Goal: Task Accomplishment & Management: Manage account settings

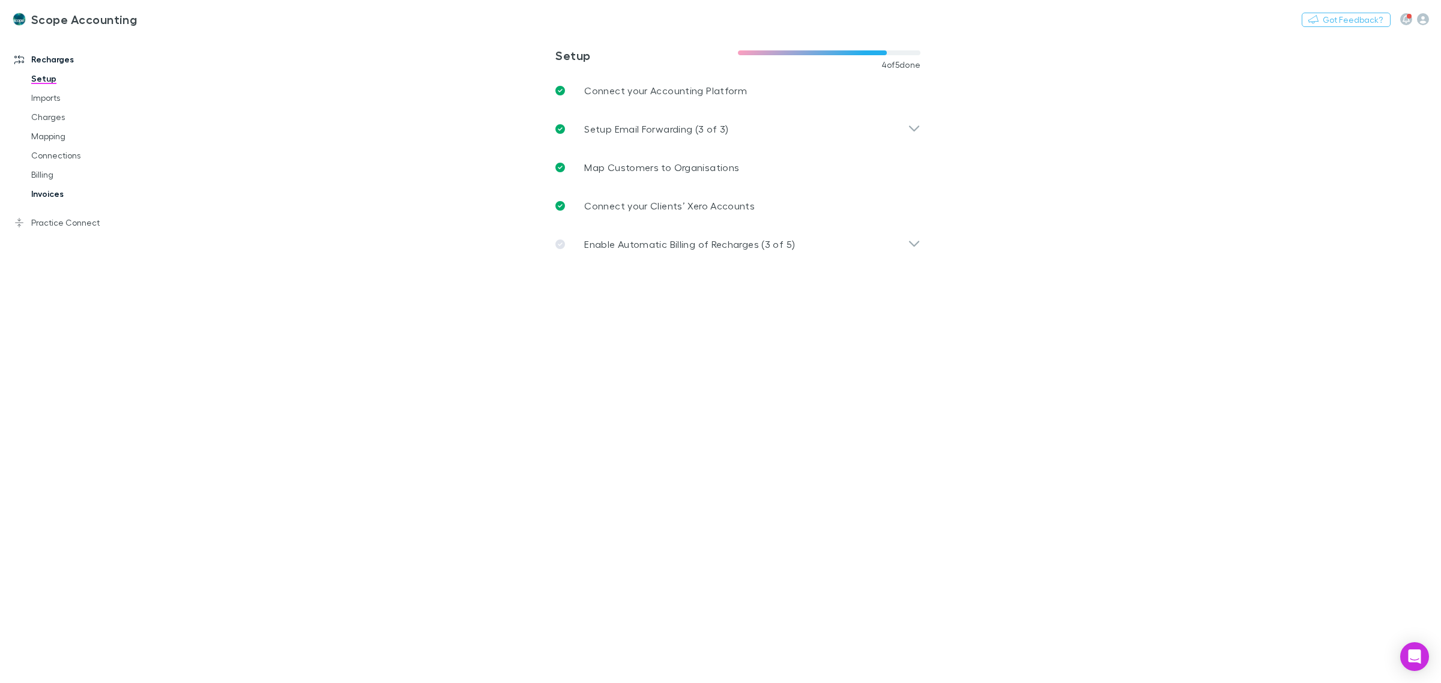
click at [46, 193] on link "Invoices" at bounding box center [94, 193] width 150 height 19
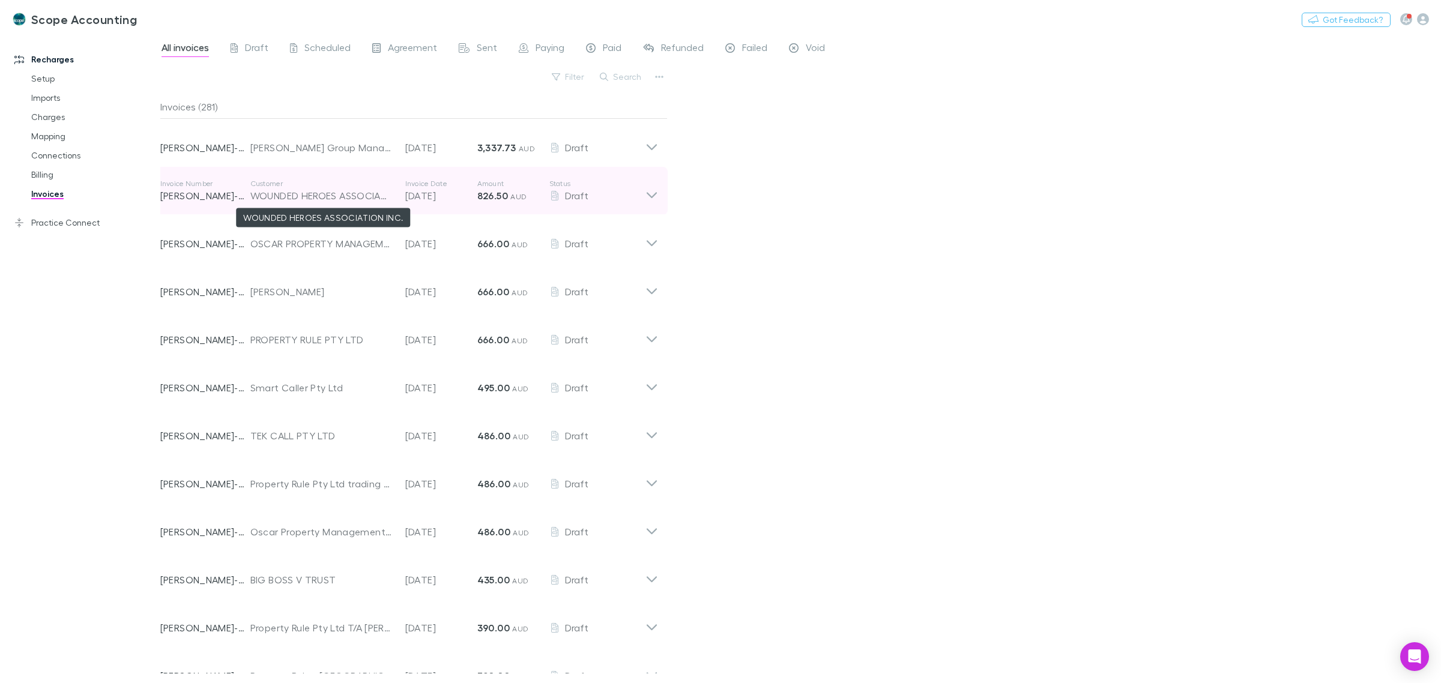
click at [311, 194] on div "WOUNDED HEROES ASSOCIATION INC." at bounding box center [321, 196] width 143 height 14
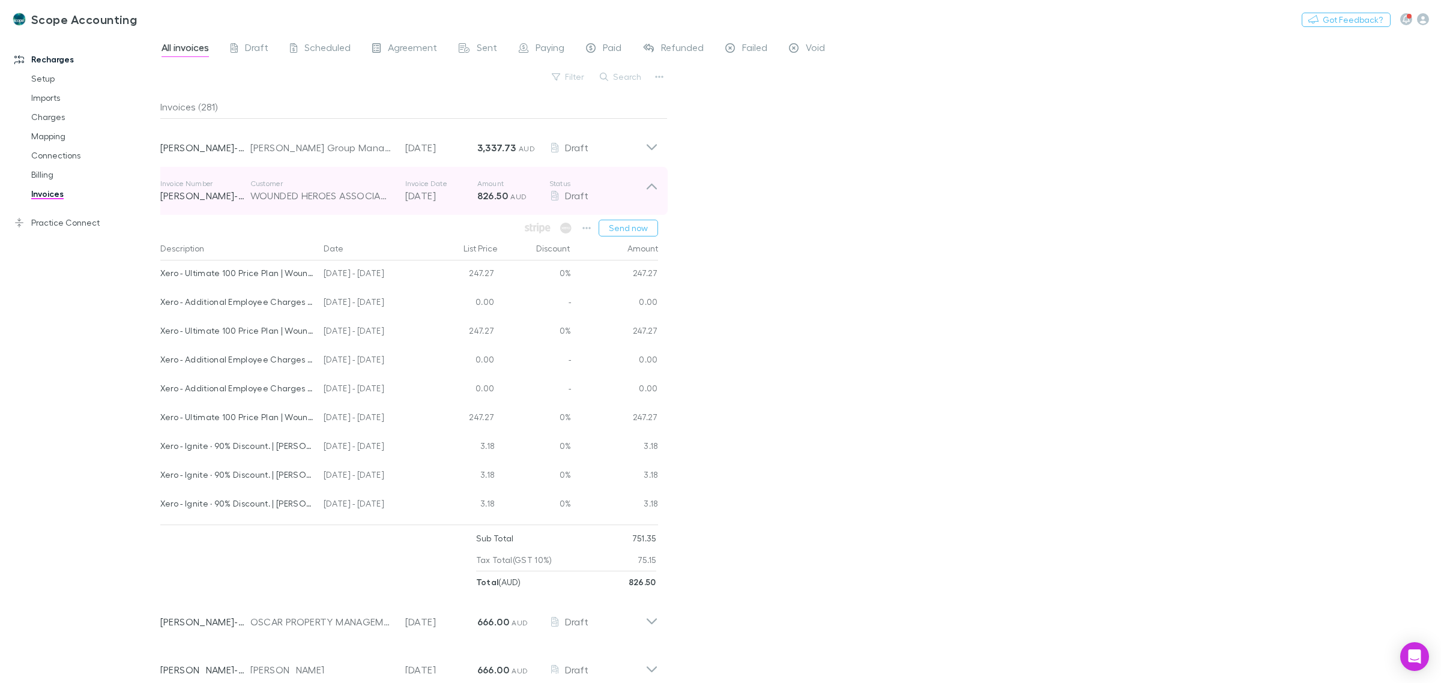
click at [652, 188] on icon at bounding box center [652, 191] width 13 height 24
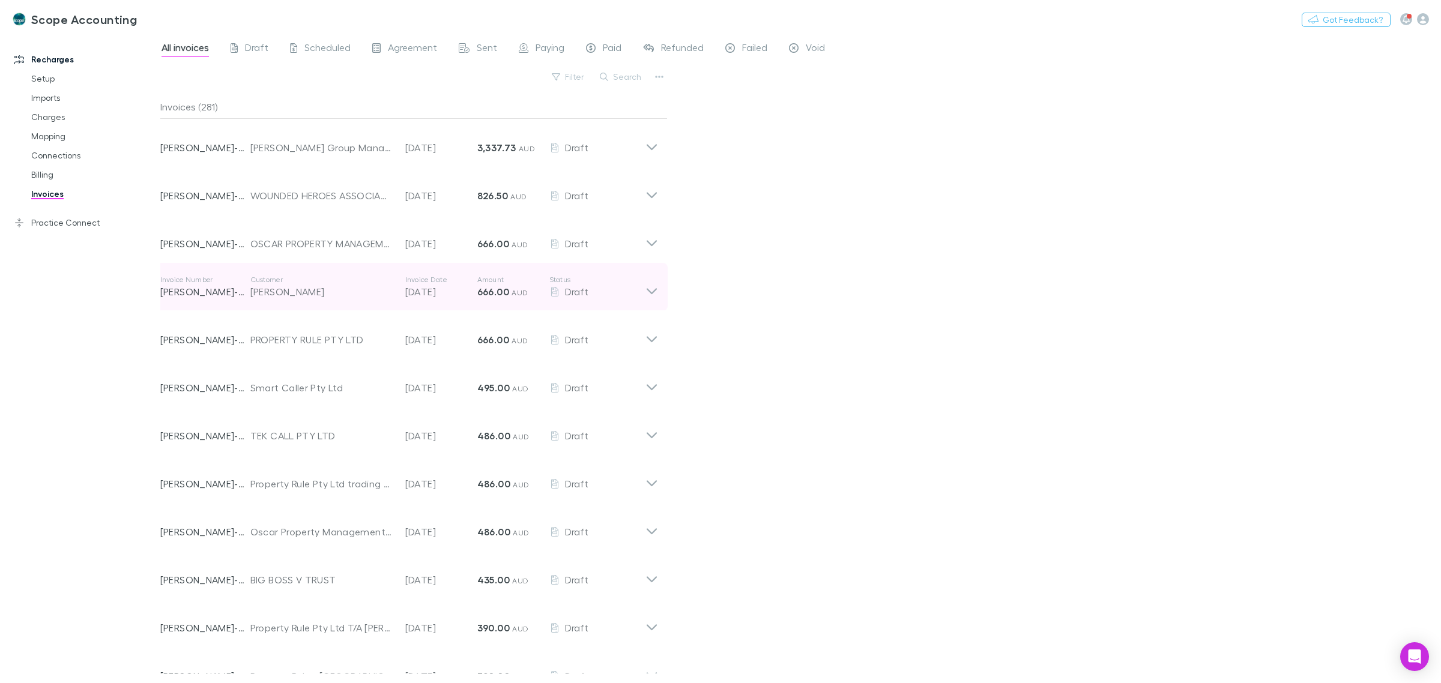
click at [655, 292] on icon at bounding box center [652, 287] width 13 height 24
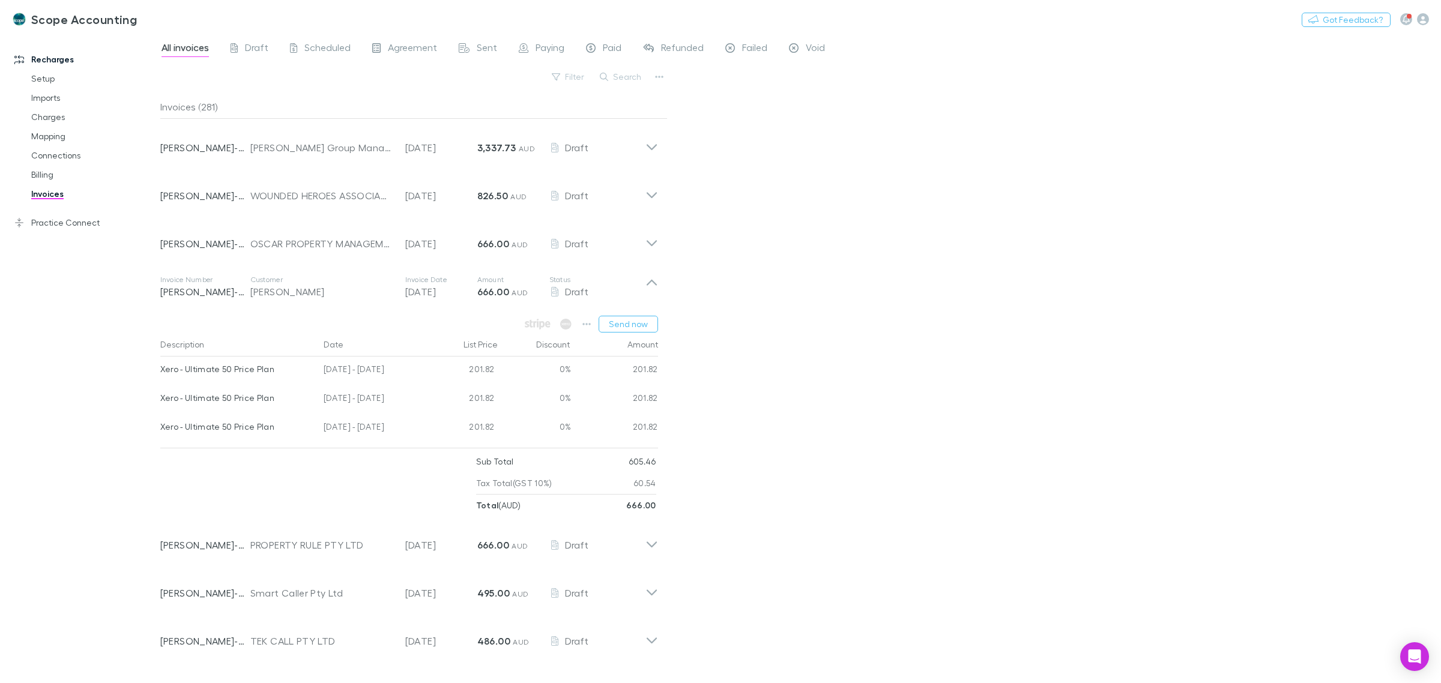
click at [719, 497] on div "All invoices Draft Scheduled Agreement Sent Paying Paid Refunded Failed Void Fi…" at bounding box center [800, 359] width 1281 height 650
click at [644, 326] on button "Send now" at bounding box center [628, 324] width 59 height 17
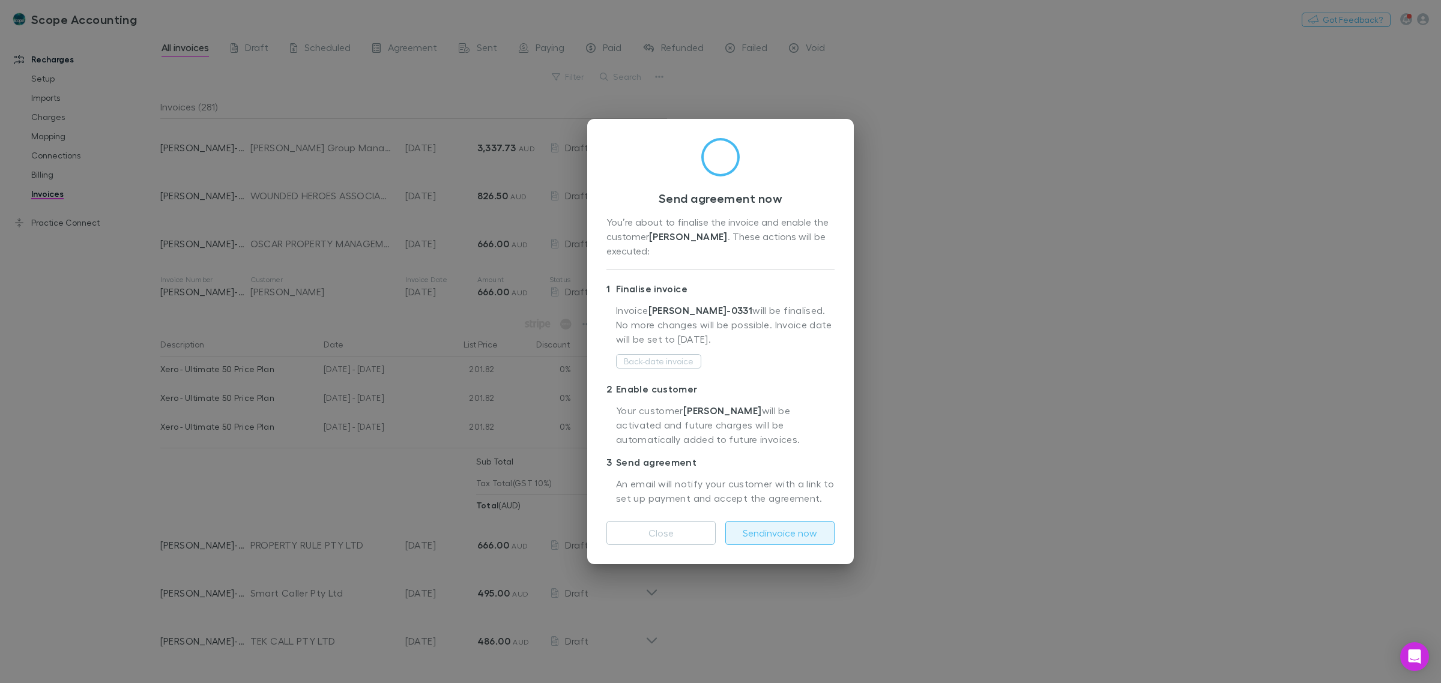
click at [770, 530] on button "Send invoice now" at bounding box center [780, 533] width 109 height 24
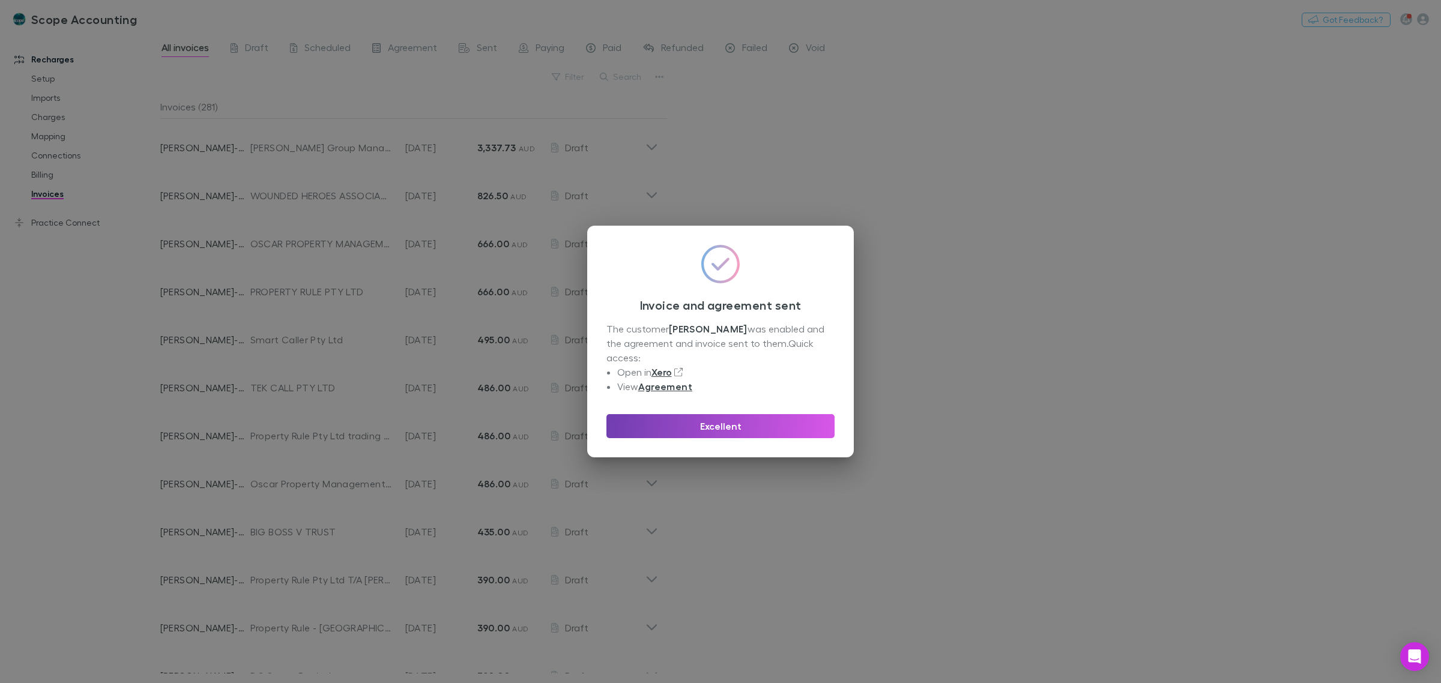
click at [715, 426] on button "Excellent" at bounding box center [721, 426] width 228 height 24
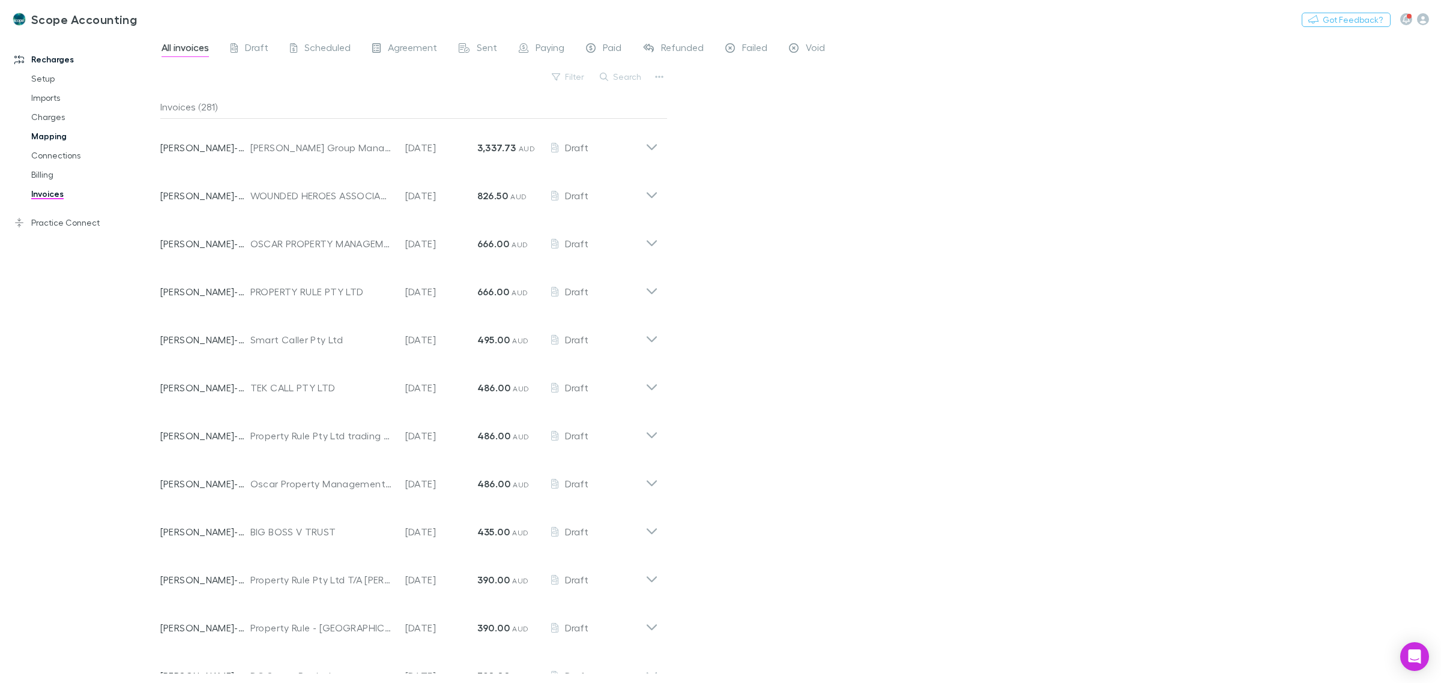
click at [49, 139] on link "Mapping" at bounding box center [94, 136] width 150 height 19
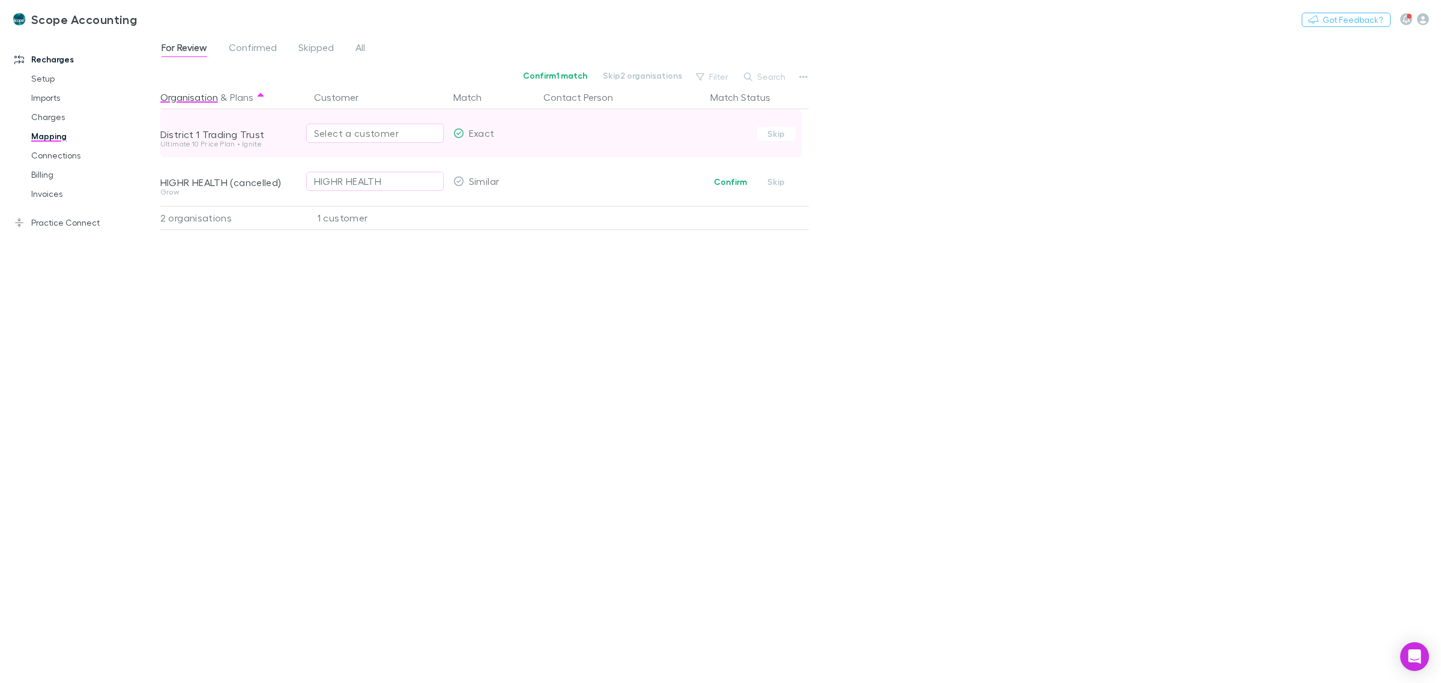
click at [336, 131] on div "Select a customer" at bounding box center [375, 133] width 122 height 14
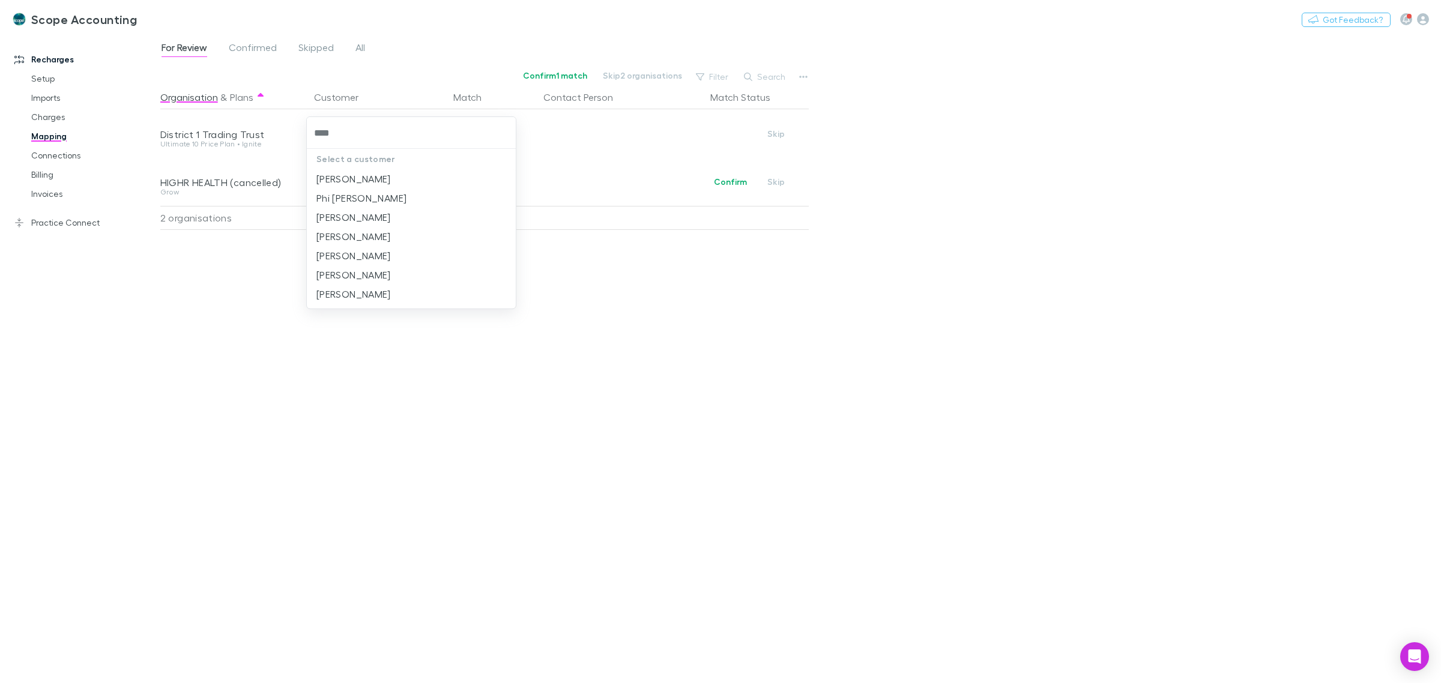
type input "****"
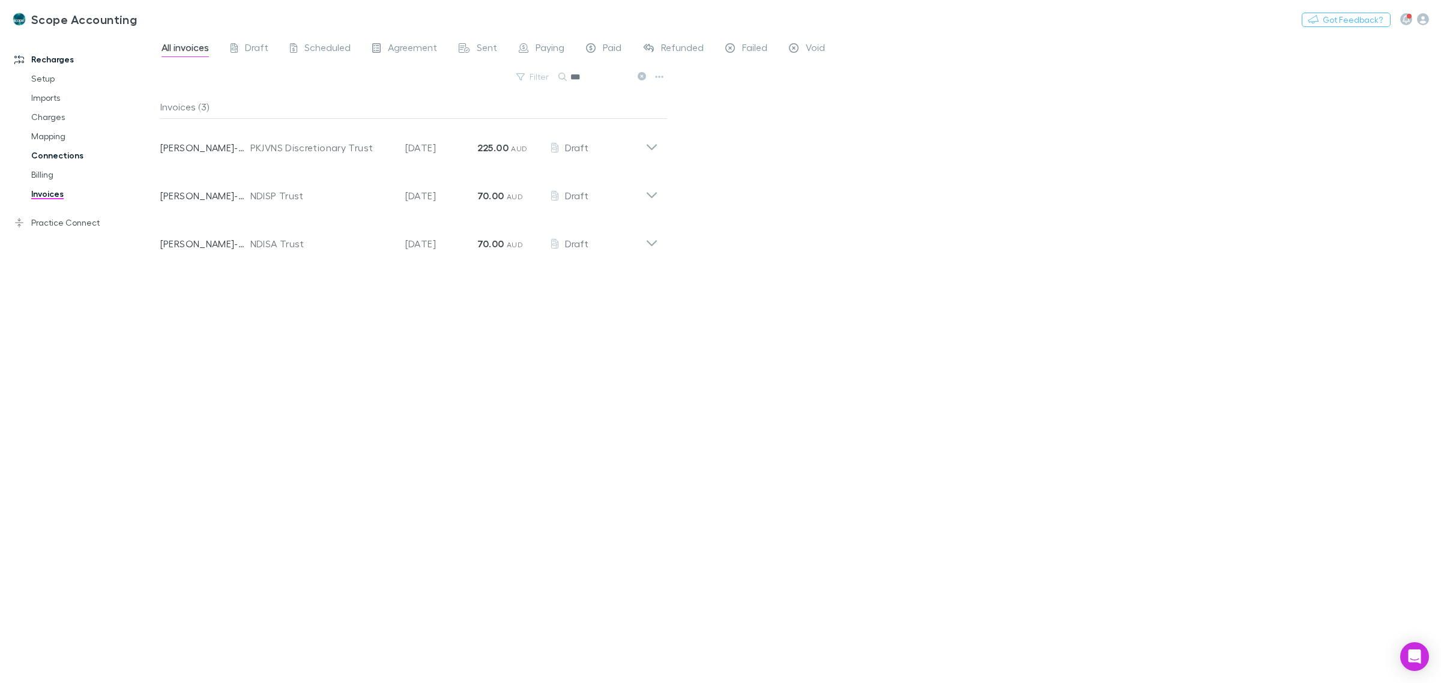
drag, startPoint x: 48, startPoint y: 135, endPoint x: 52, endPoint y: 145, distance: 10.8
click at [48, 135] on link "Mapping" at bounding box center [94, 136] width 150 height 19
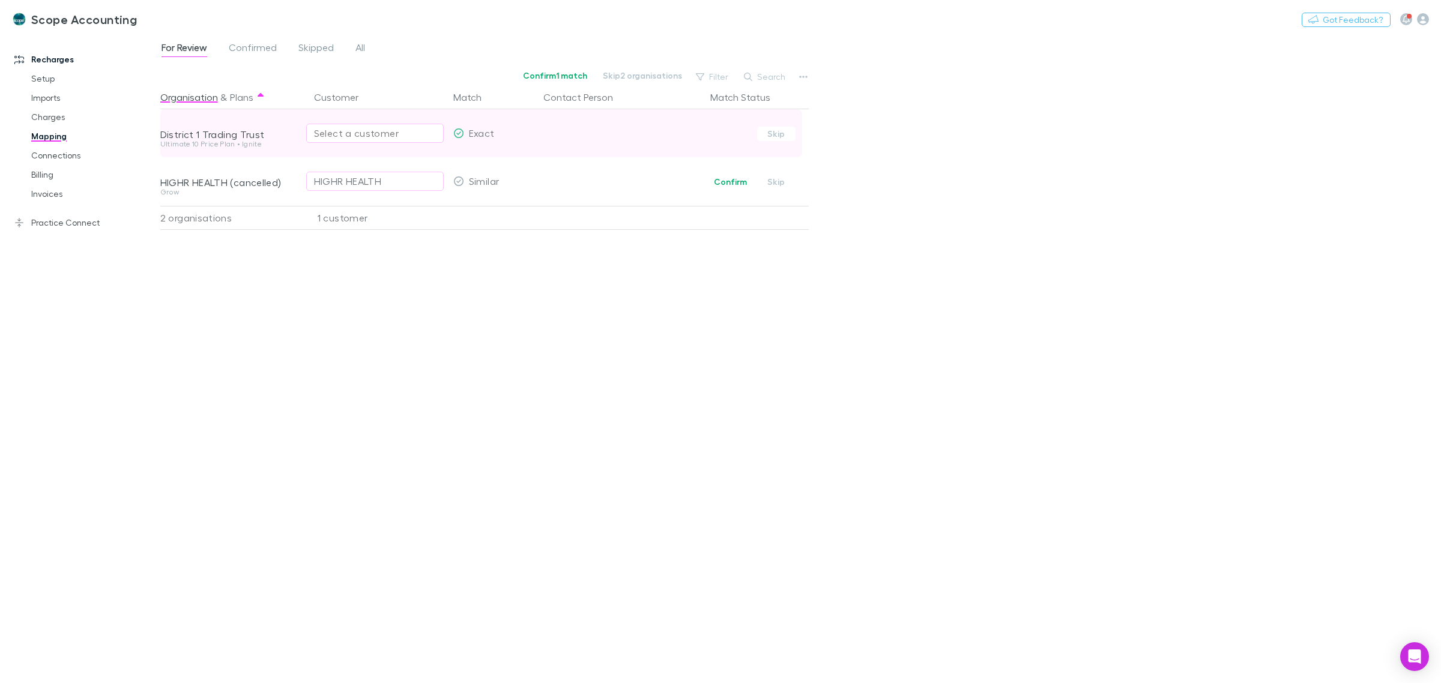
click at [350, 138] on div "Select a customer" at bounding box center [375, 133] width 122 height 14
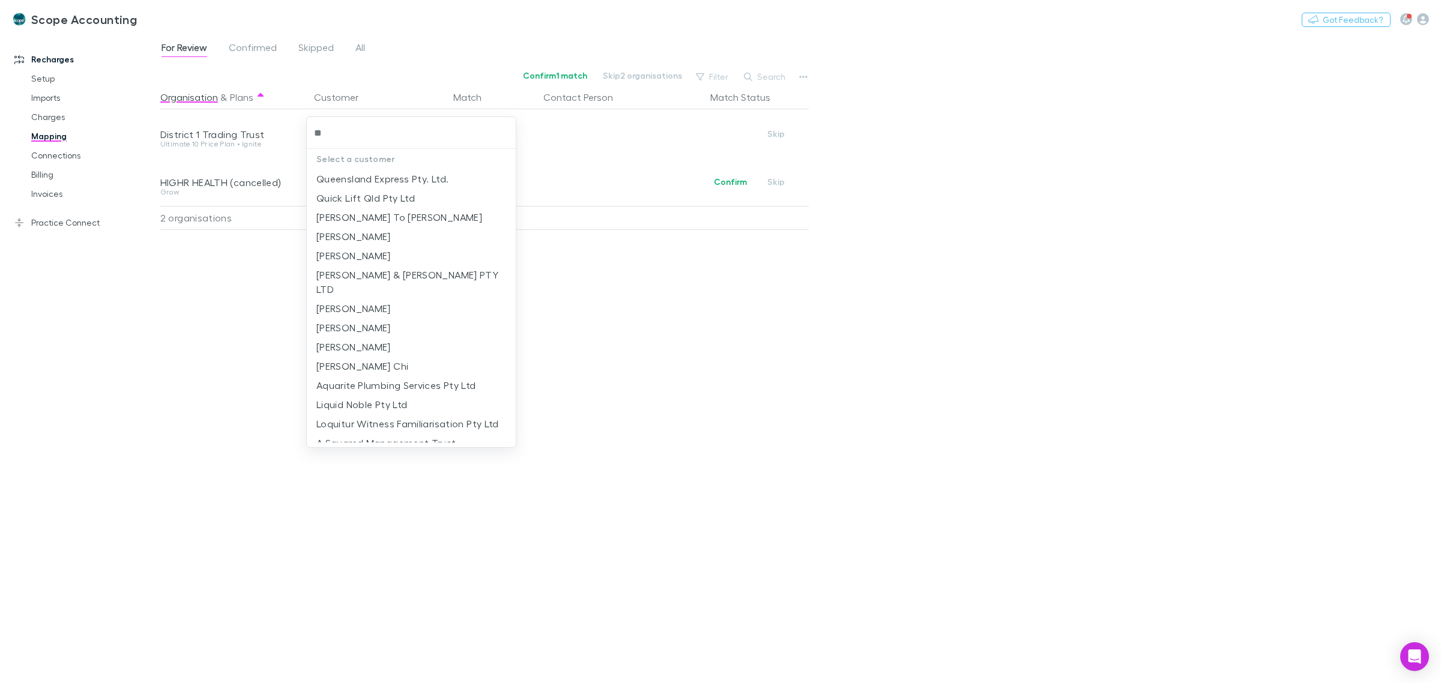
type input "*"
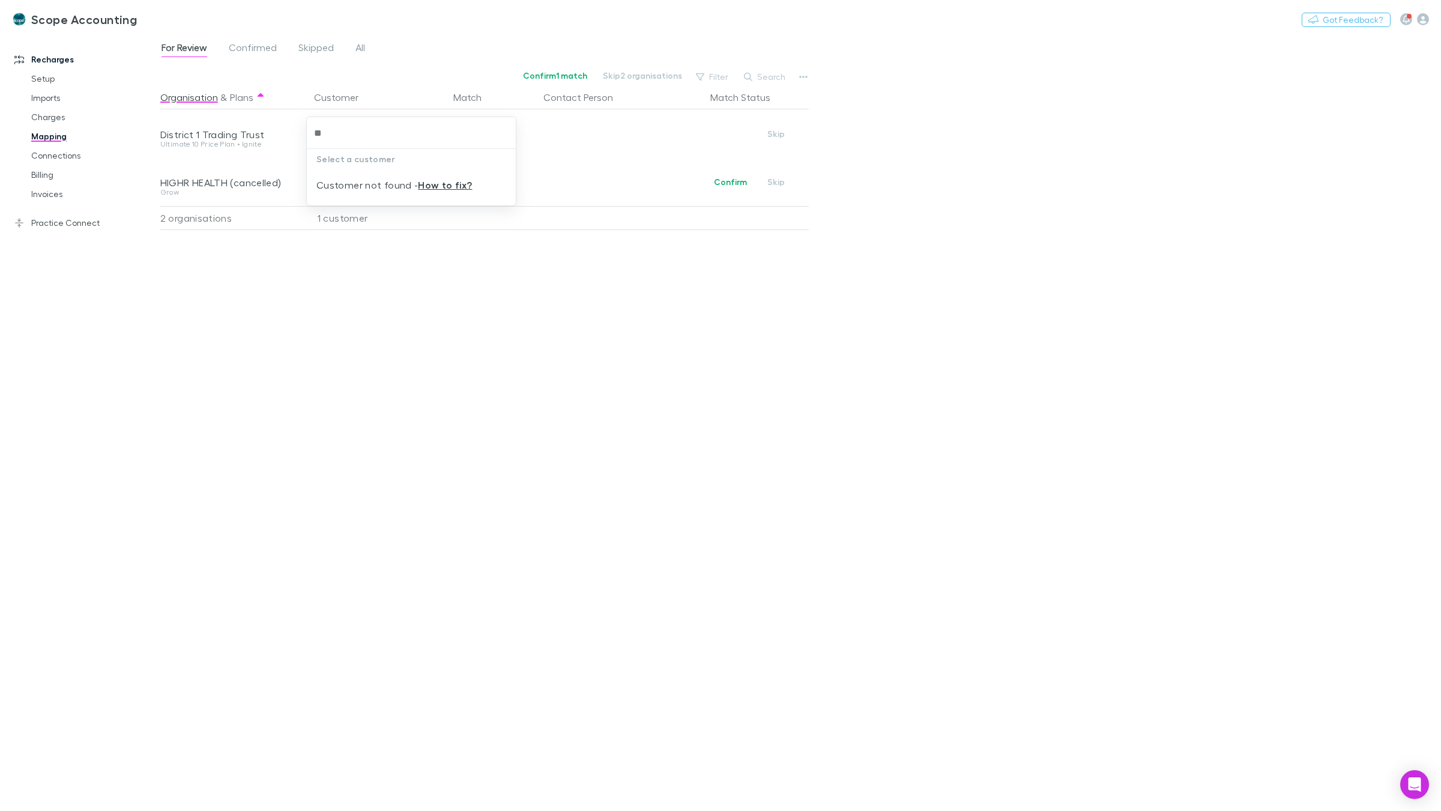
type input "*"
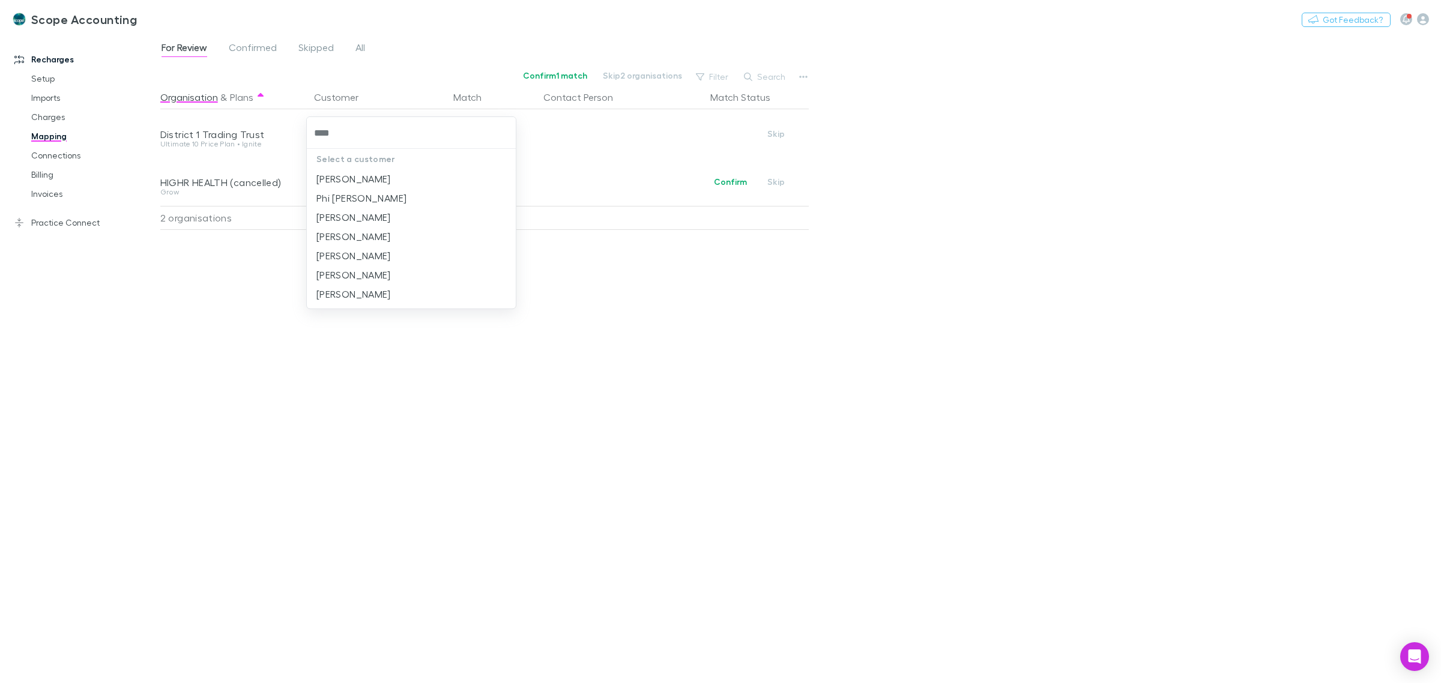
type input "****"
click at [560, 144] on div at bounding box center [720, 341] width 1441 height 683
click at [465, 274] on div "Organisation & Plans Customer Match Contact Person Match Status District 1 Trad…" at bounding box center [486, 379] width 652 height 589
click at [803, 75] on icon "button" at bounding box center [803, 77] width 8 height 10
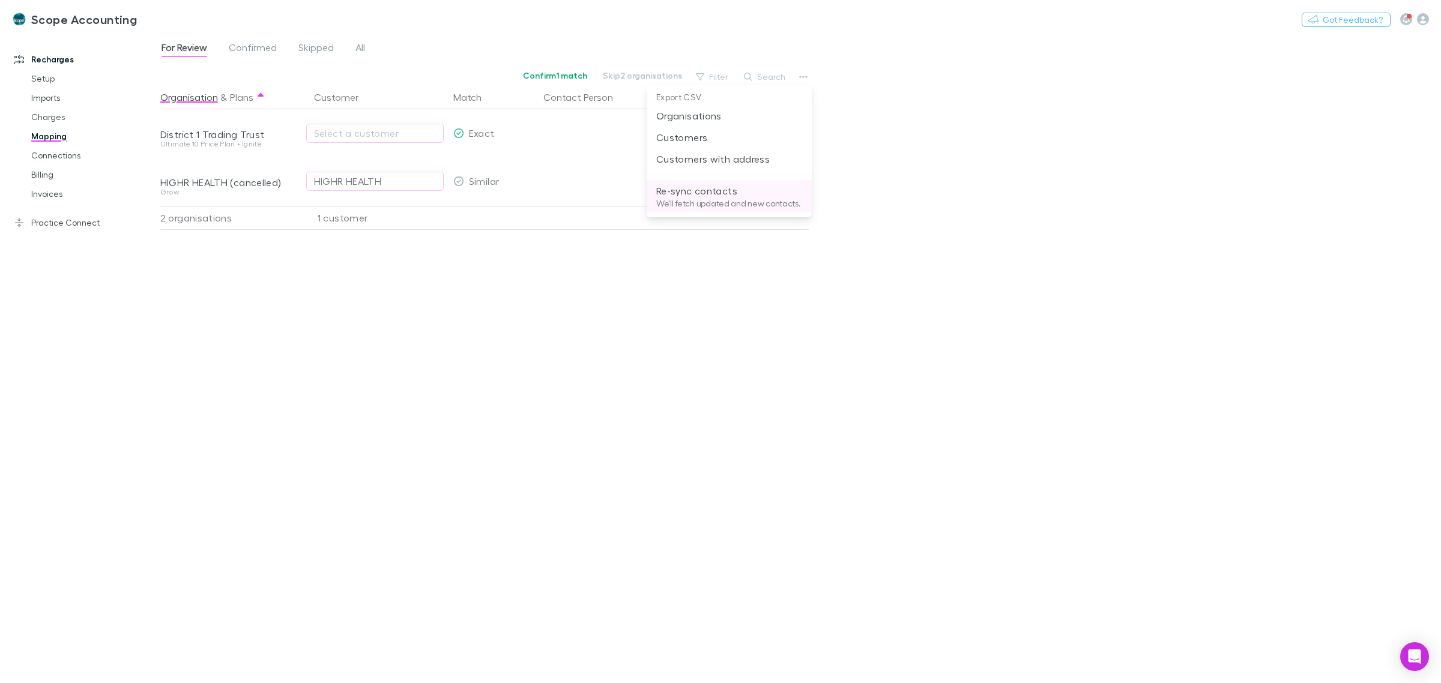
click at [694, 196] on p "Re-sync contacts" at bounding box center [729, 191] width 146 height 14
click at [805, 76] on icon "button" at bounding box center [803, 77] width 8 height 10
